Goal: Task Accomplishment & Management: Manage account settings

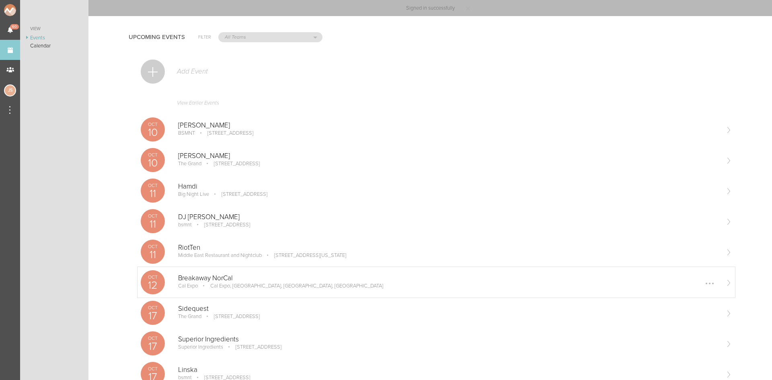
scroll to position [119, 0]
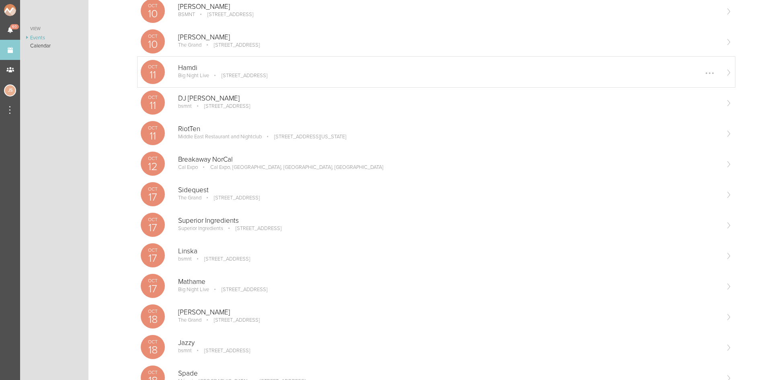
click at [229, 84] on div "[DATE] Hamdi Big Night Live [STREET_ADDRESS] Edit Remove" at bounding box center [435, 72] width 597 height 31
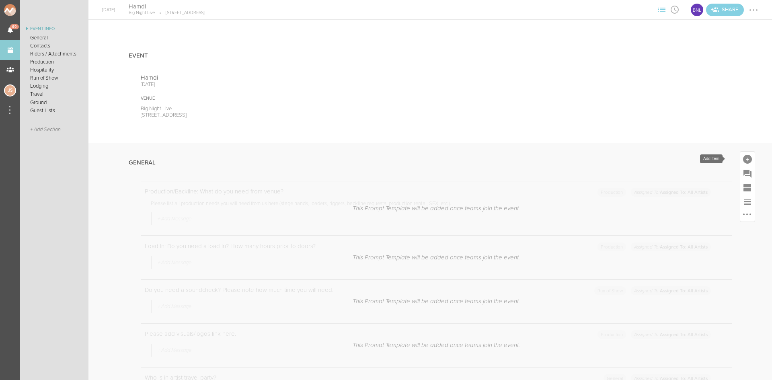
click at [745, 157] on div at bounding box center [747, 158] width 14 height 14
click at [628, 285] on icon at bounding box center [634, 282] width 16 height 16
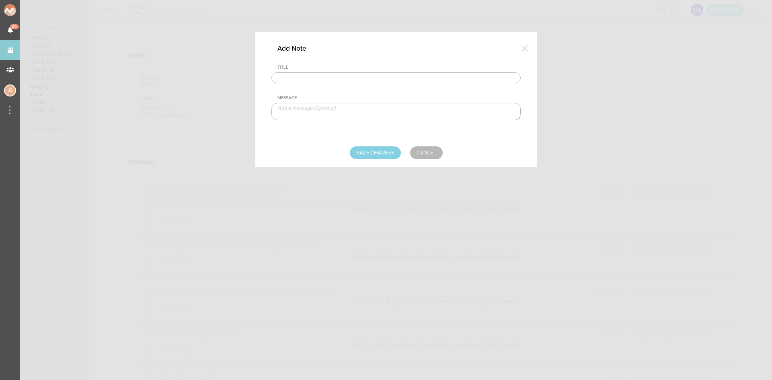
click at [320, 82] on input "text" at bounding box center [395, 77] width 249 height 11
type input "Visuals - [PERSON_NAME]"
paste textarea "https://www.dropbox.com/sh/ddfrpwoja8j0hml/AACYt1-FUCDaprDLvBY5oSq-a?dl=0"
type textarea "https://www.dropbox.com/sh/ddfrpwoja8j0hml/AACYt1-FUCDaprDLvBY5oSq-a?dl=0"
click at [363, 153] on input "Save Changes" at bounding box center [375, 152] width 51 height 13
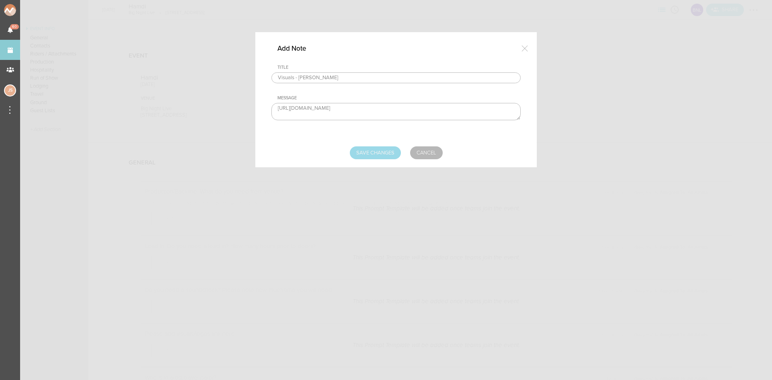
type input "Saving..."
